Goal: Transaction & Acquisition: Purchase product/service

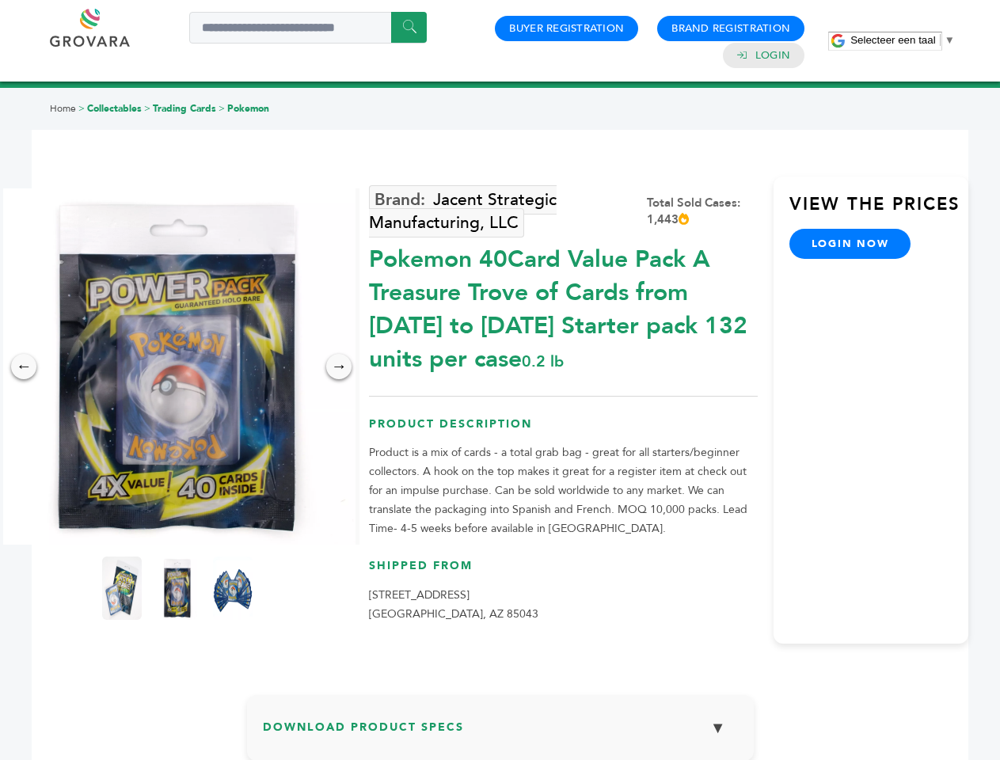
click at [903, 40] on span "Selecteer een taal" at bounding box center [893, 40] width 85 height 12
click at [177, 367] on img at bounding box center [177, 367] width 356 height 356
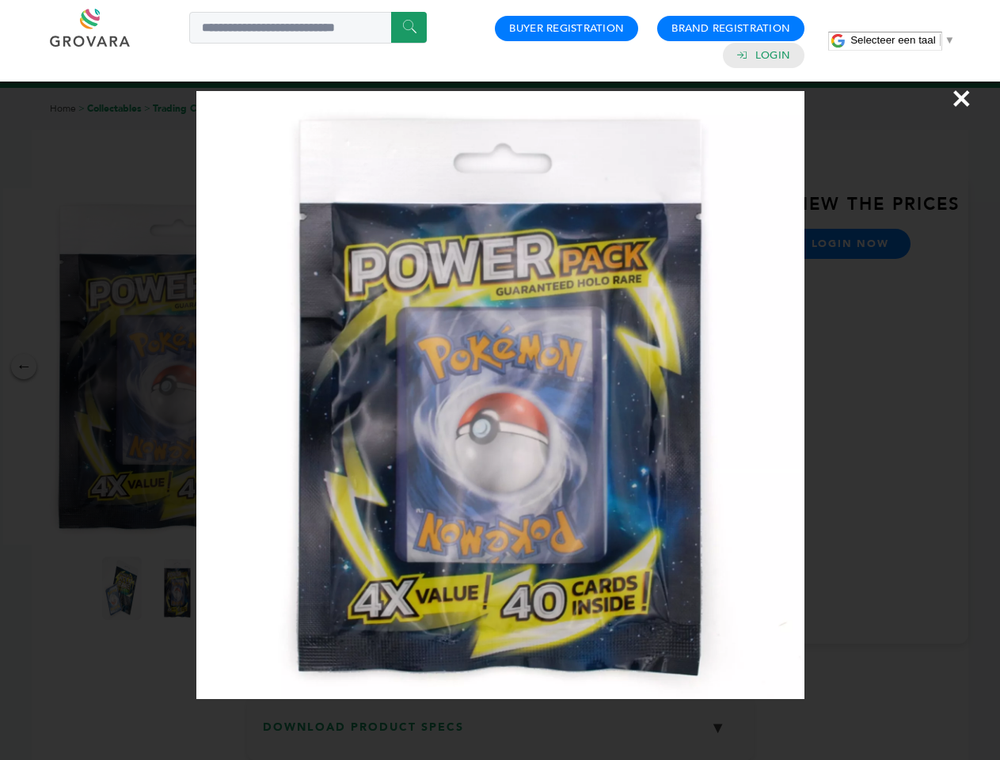
click at [24, 367] on div "×" at bounding box center [500, 380] width 1000 height 760
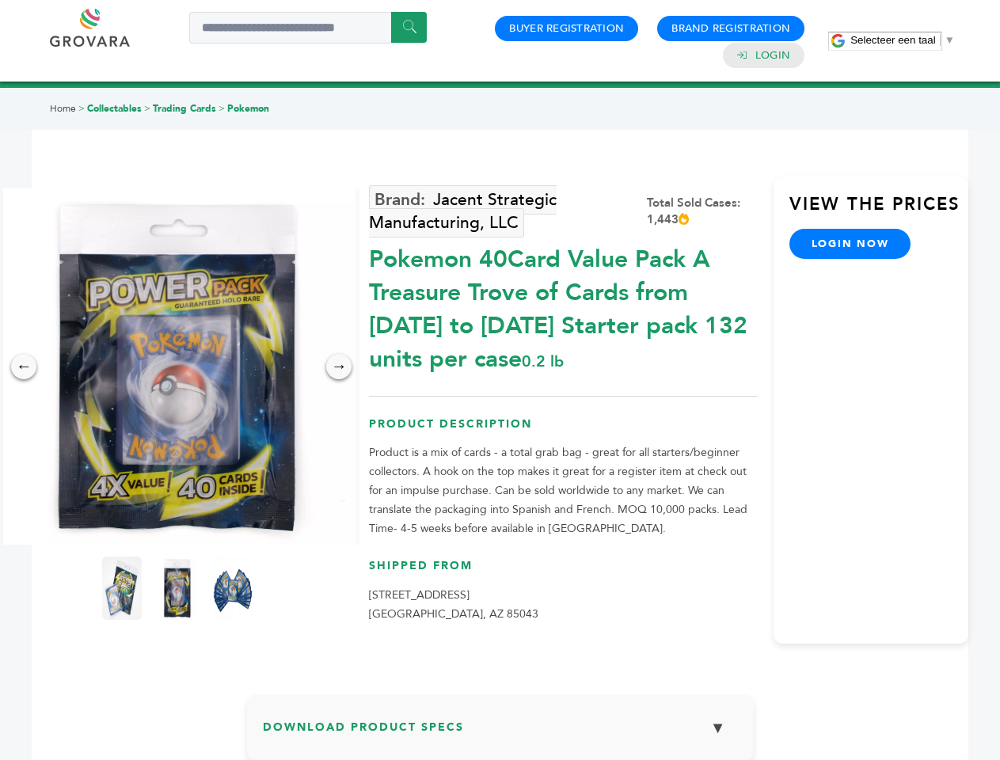
click at [339, 367] on div "→" at bounding box center [338, 366] width 25 height 25
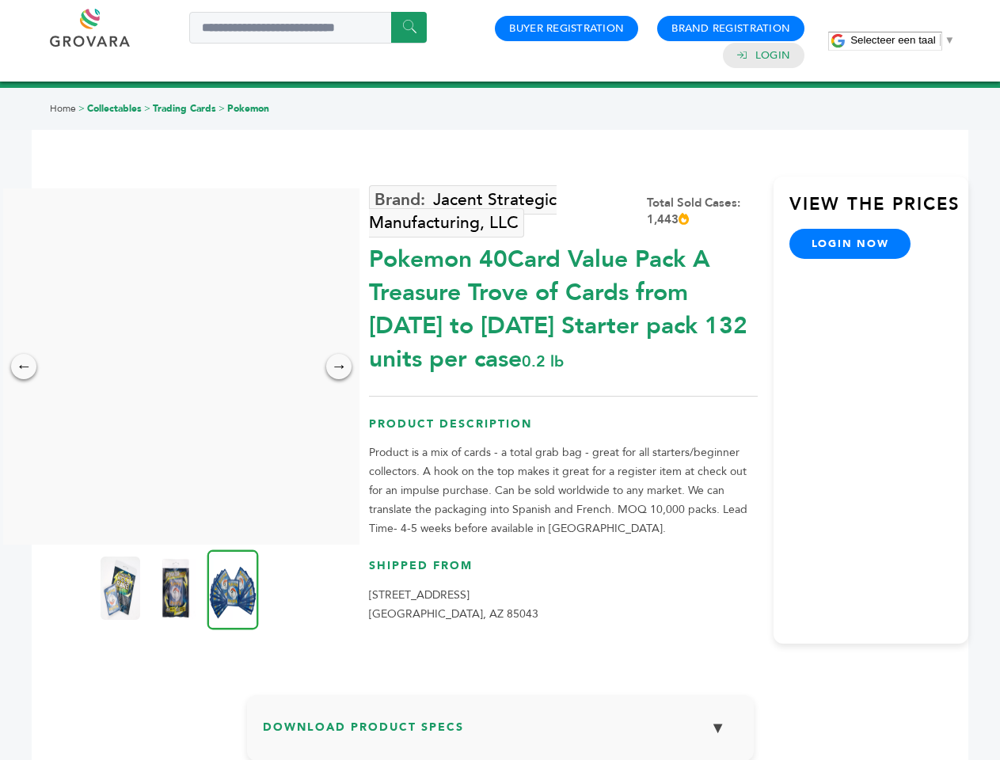
click at [122, 589] on img at bounding box center [121, 588] width 40 height 63
click at [0, 0] on div "×" at bounding box center [0, 0] width 0 height 0
click at [233, 589] on img at bounding box center [233, 590] width 51 height 80
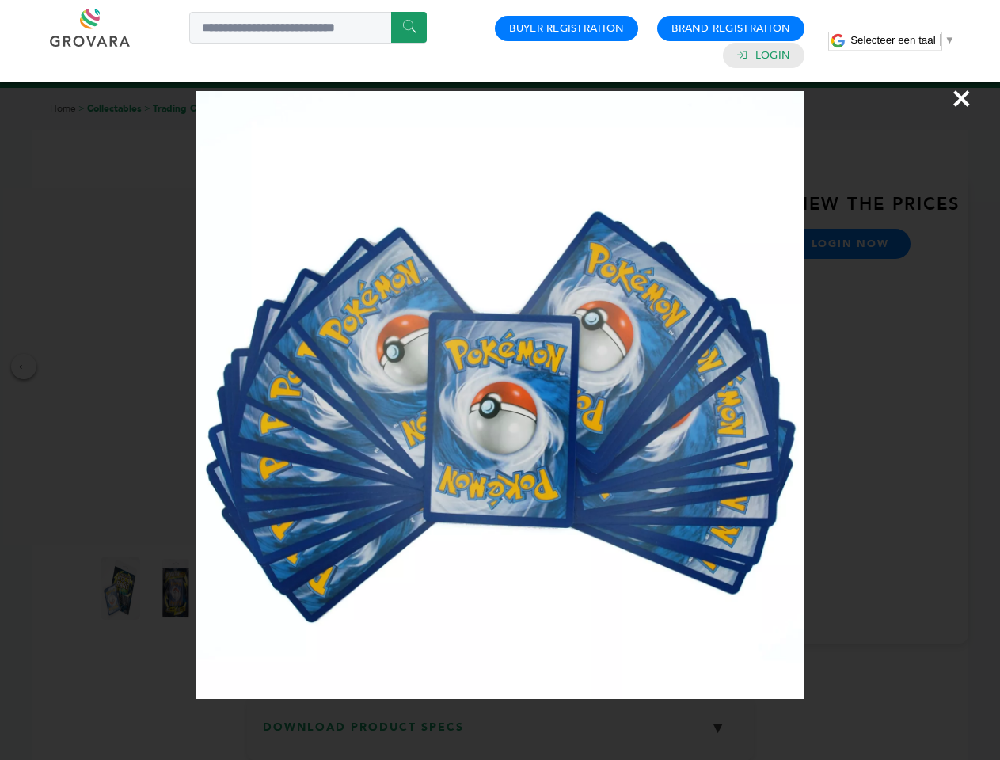
click at [501, 734] on div "×" at bounding box center [500, 380] width 1000 height 760
